Goal: Transaction & Acquisition: Download file/media

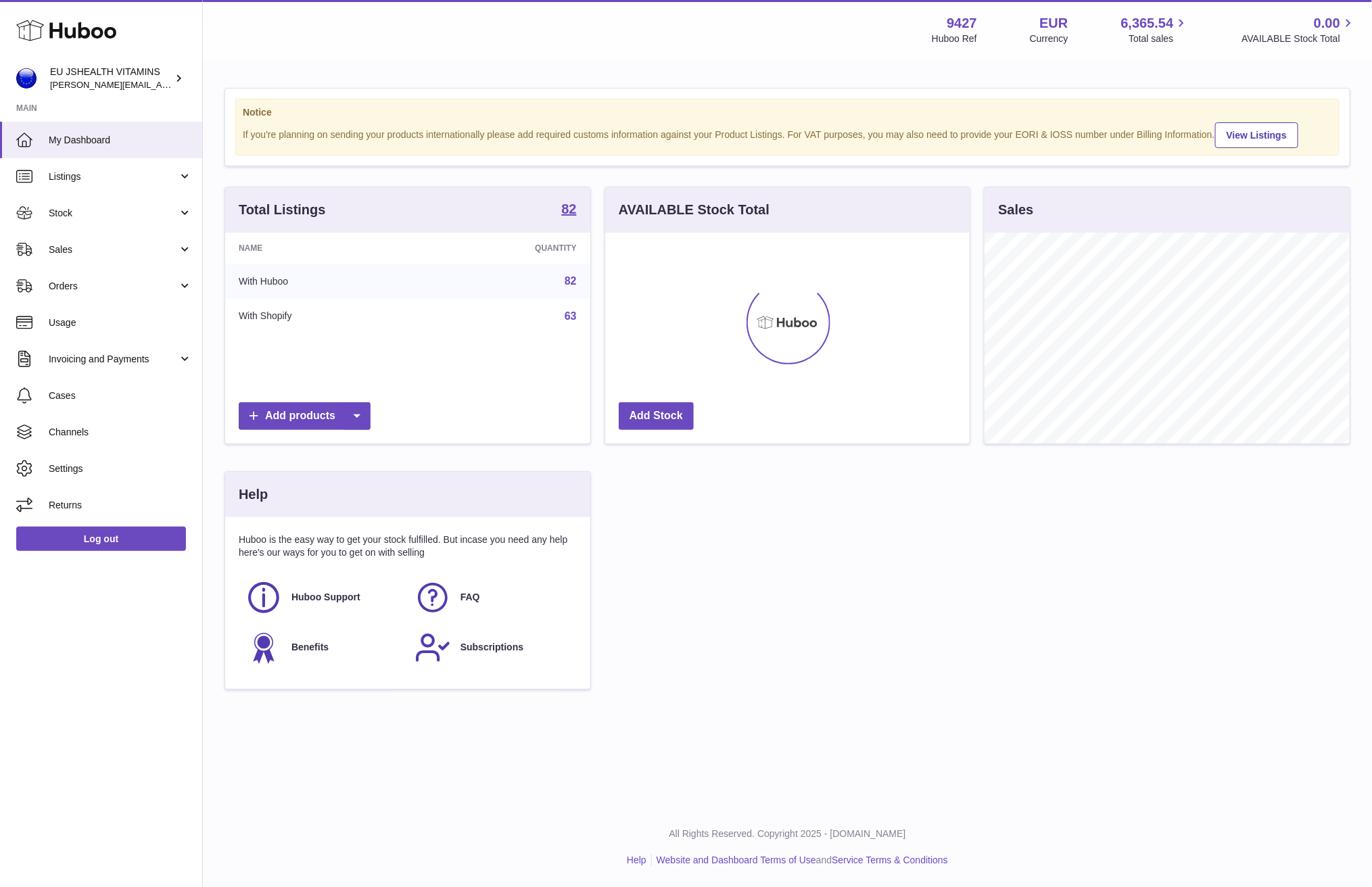
scroll to position [211, 364]
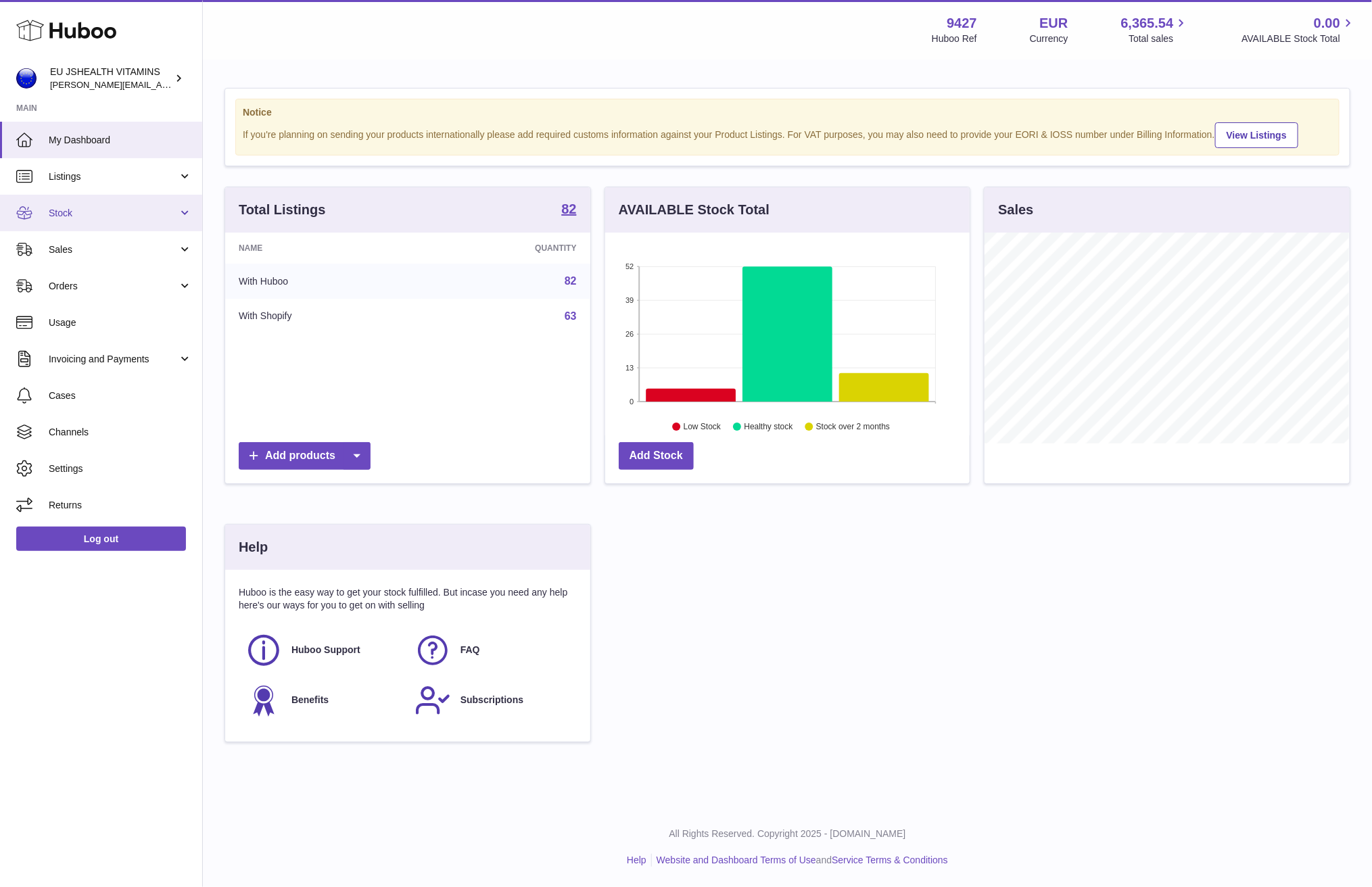
click at [70, 226] on link "Stock" at bounding box center [101, 213] width 203 height 37
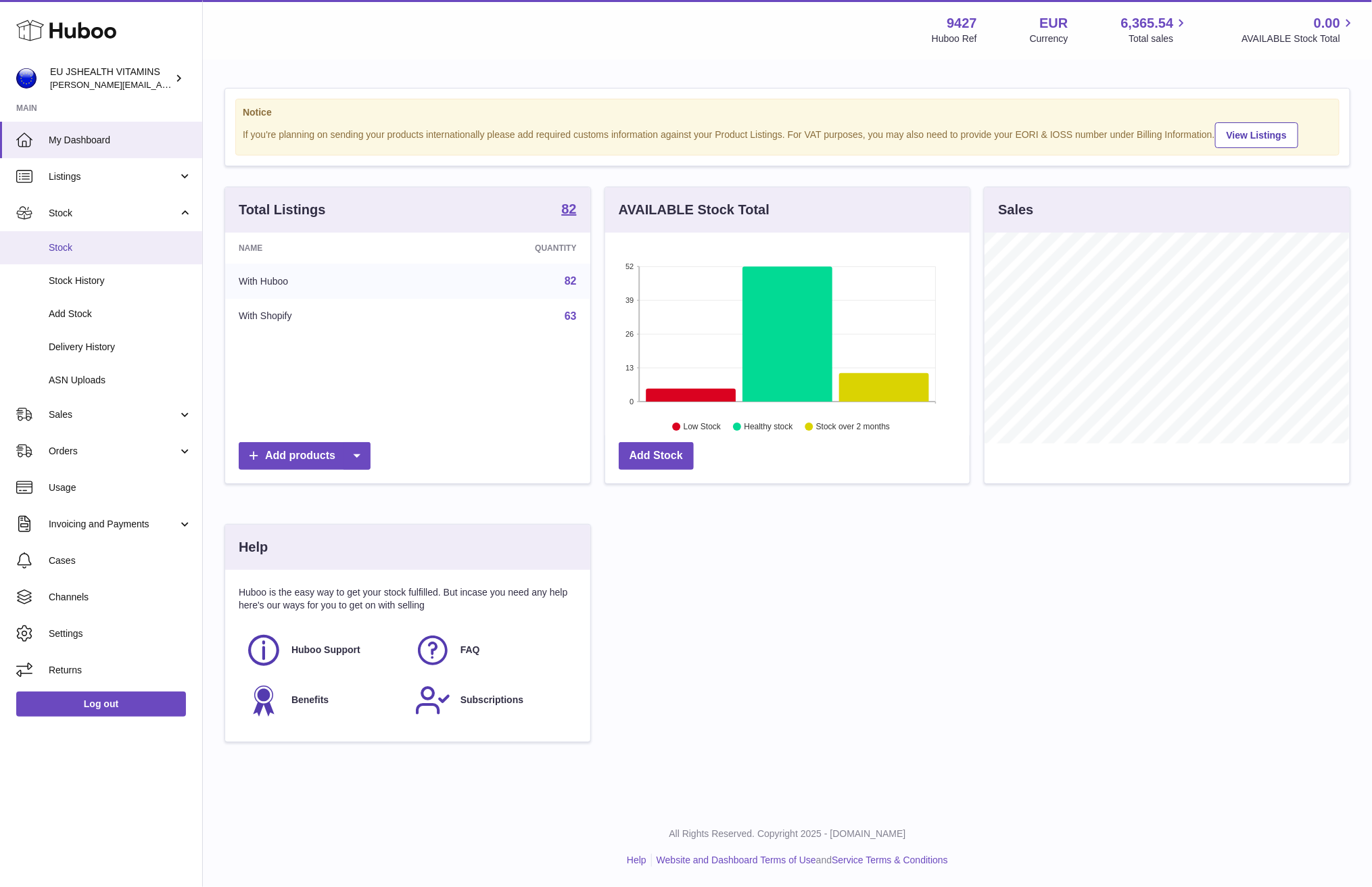
click at [113, 241] on span "Stock" at bounding box center [121, 248] width 144 height 13
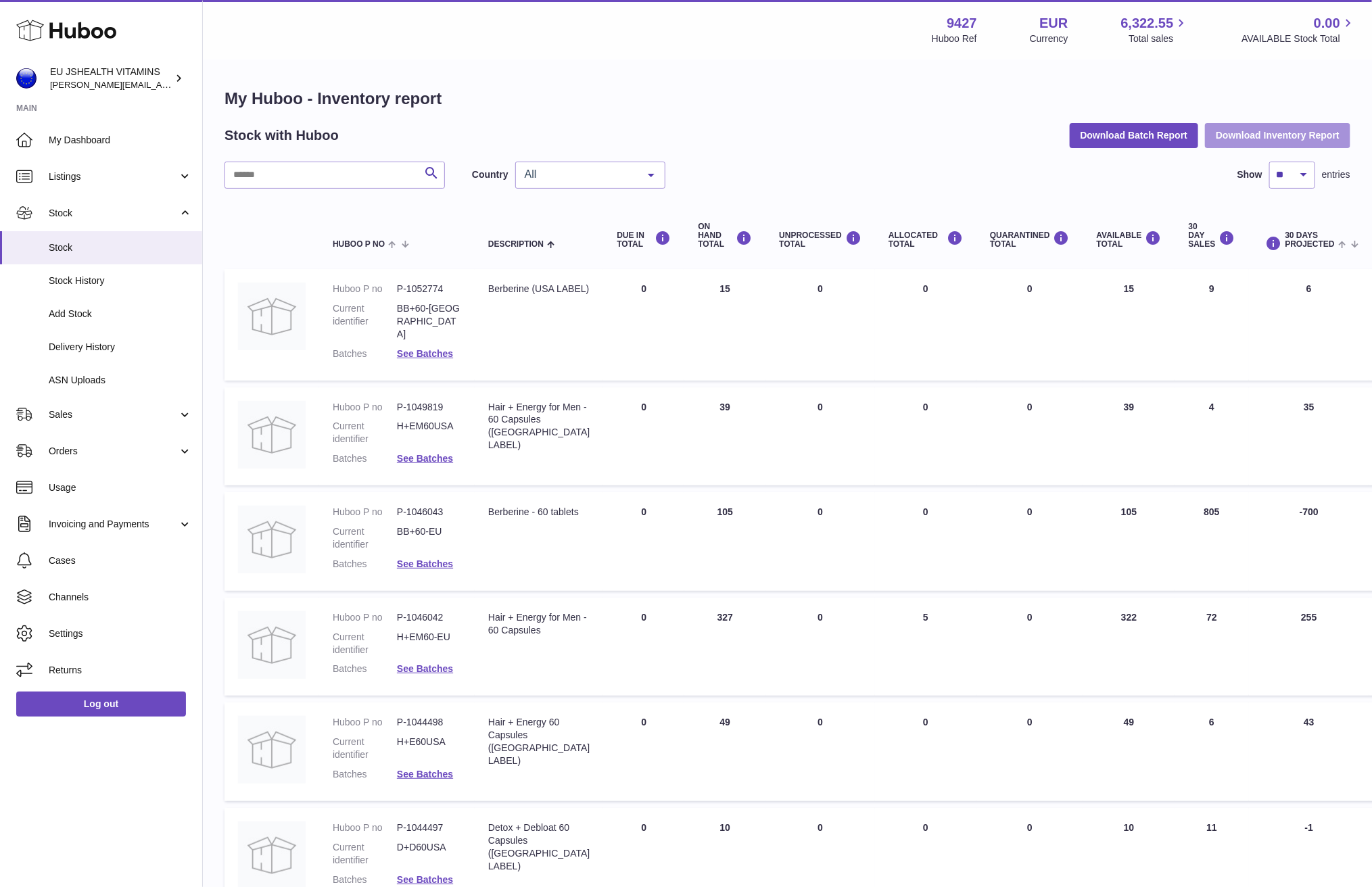
click at [1256, 138] on button "Download Inventory Report" at bounding box center [1278, 135] width 145 height 24
